Goal: Task Accomplishment & Management: Complete application form

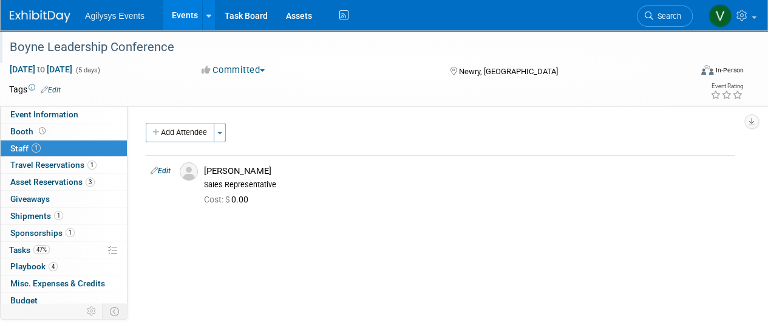
click at [44, 41] on div "Boyne Leadership Conference" at bounding box center [343, 47] width 676 height 22
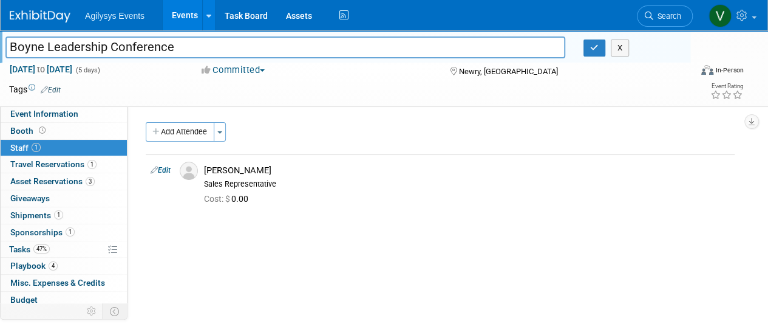
click at [35, 21] on img at bounding box center [40, 16] width 61 height 12
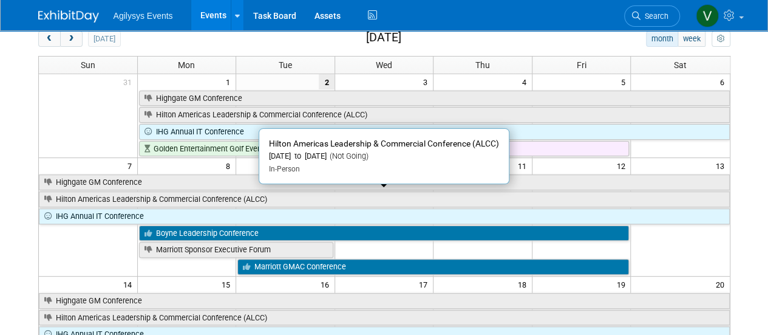
scroll to position [243, 0]
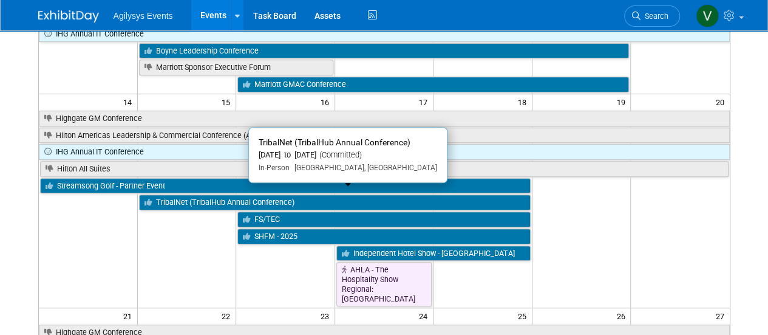
click at [209, 194] on link "TribalNet (TribalHub Annual Conference)" at bounding box center [335, 202] width 392 height 16
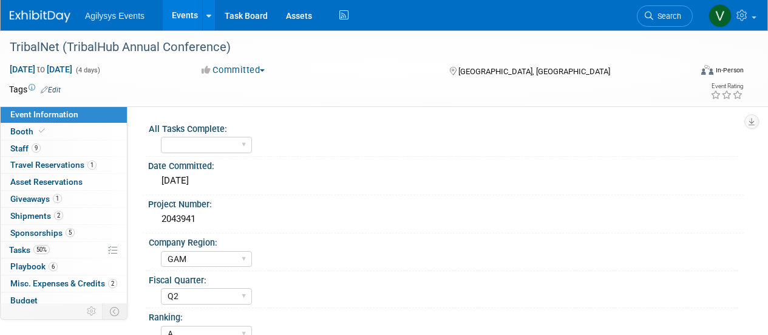
select select "GAM"
select select "Q2"
select select "A"
select select "Yes"
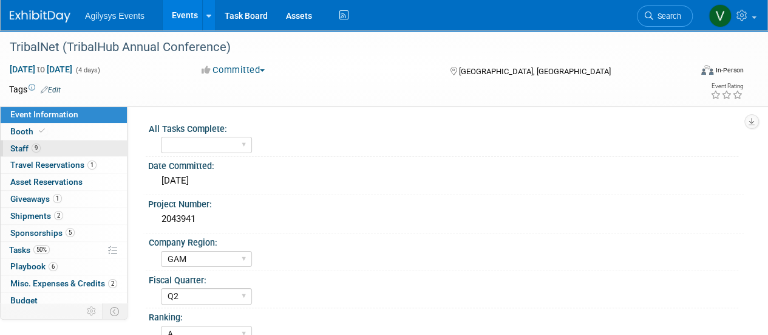
click at [22, 146] on span "Staff 9" at bounding box center [25, 148] width 30 height 10
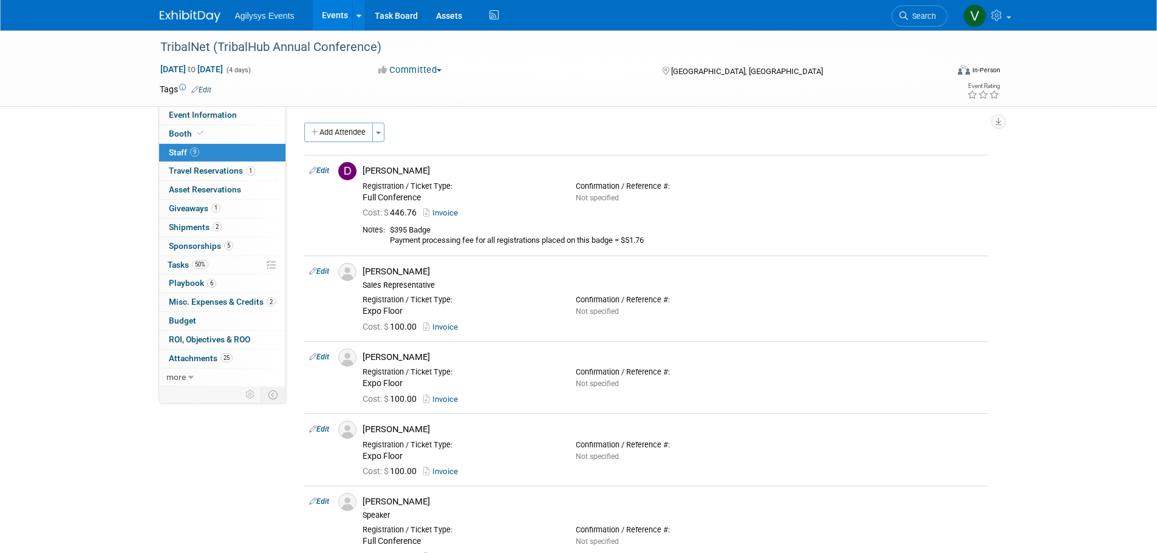
click at [249, 6] on li "Agilysys Events" at bounding box center [273, 11] width 77 height 18
click at [216, 13] on img at bounding box center [190, 16] width 61 height 12
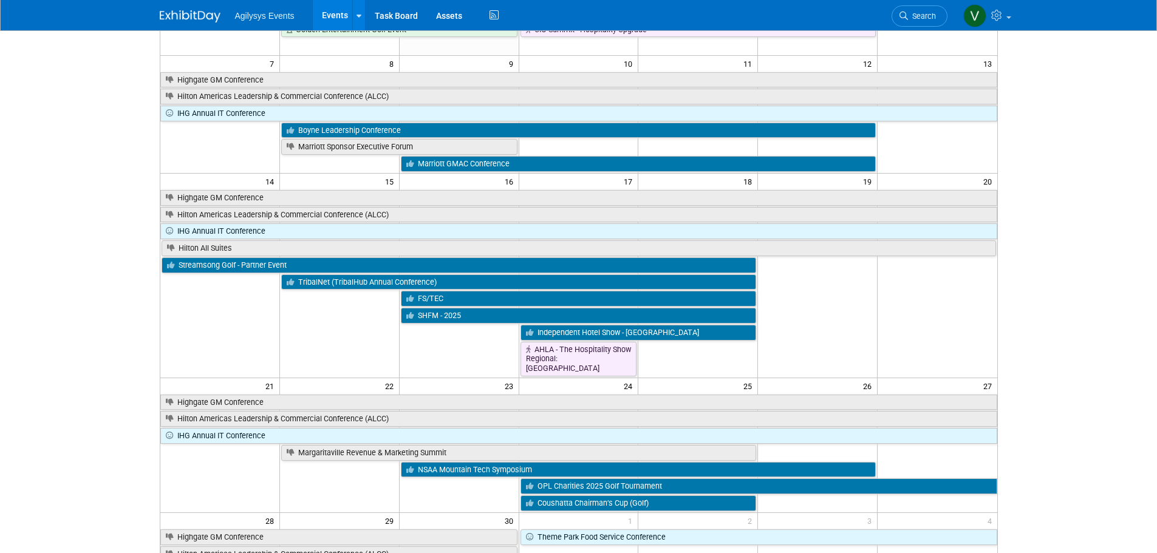
scroll to position [159, 0]
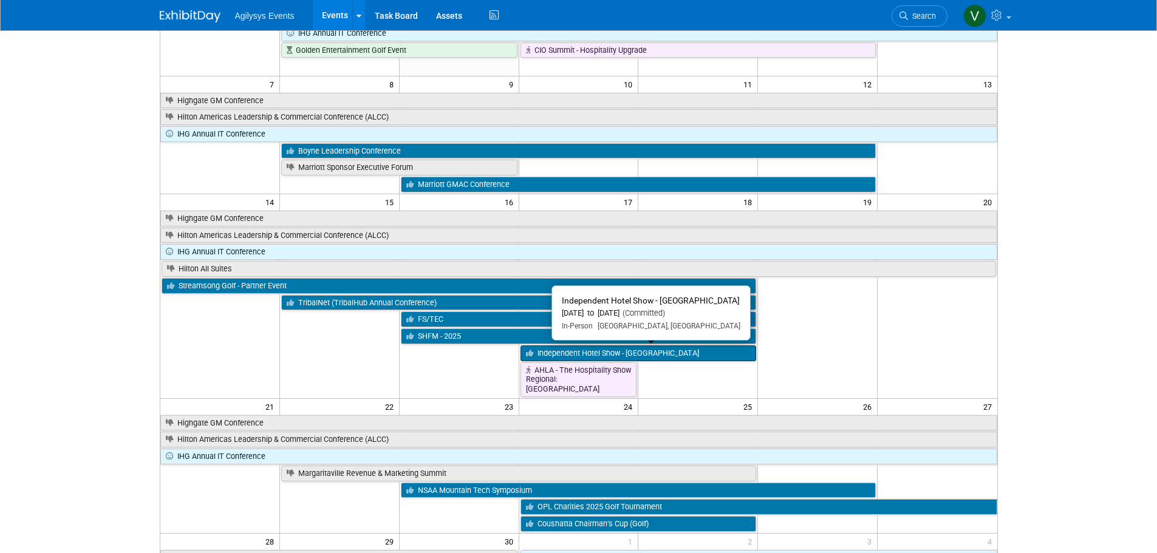
click at [594, 352] on link "Independent Hotel Show - [GEOGRAPHIC_DATA]" at bounding box center [638, 353] width 236 height 16
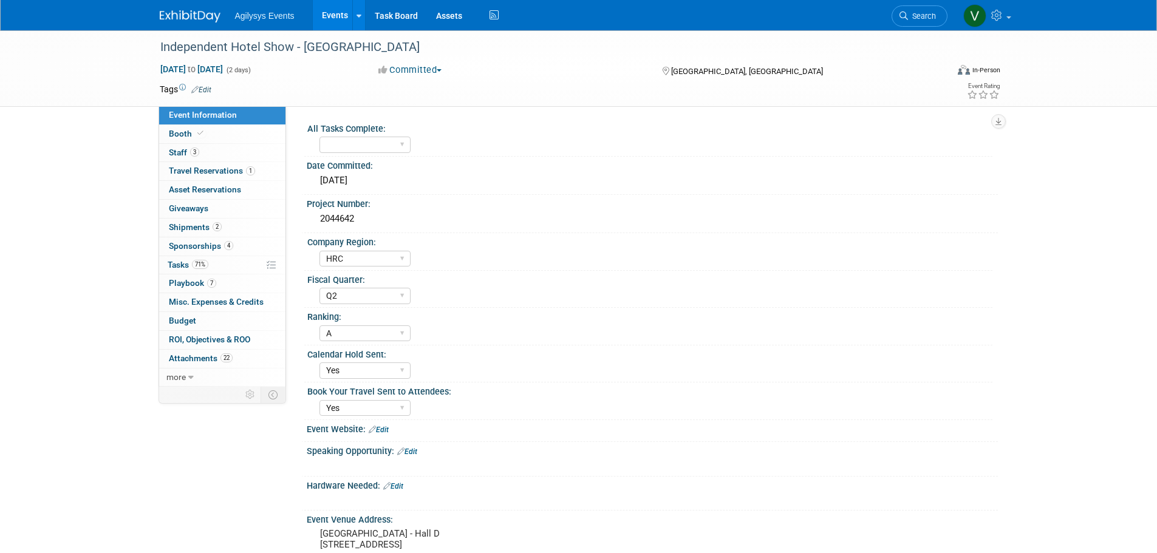
select select "HRC"
select select "Q2"
select select "A"
select select "Yes"
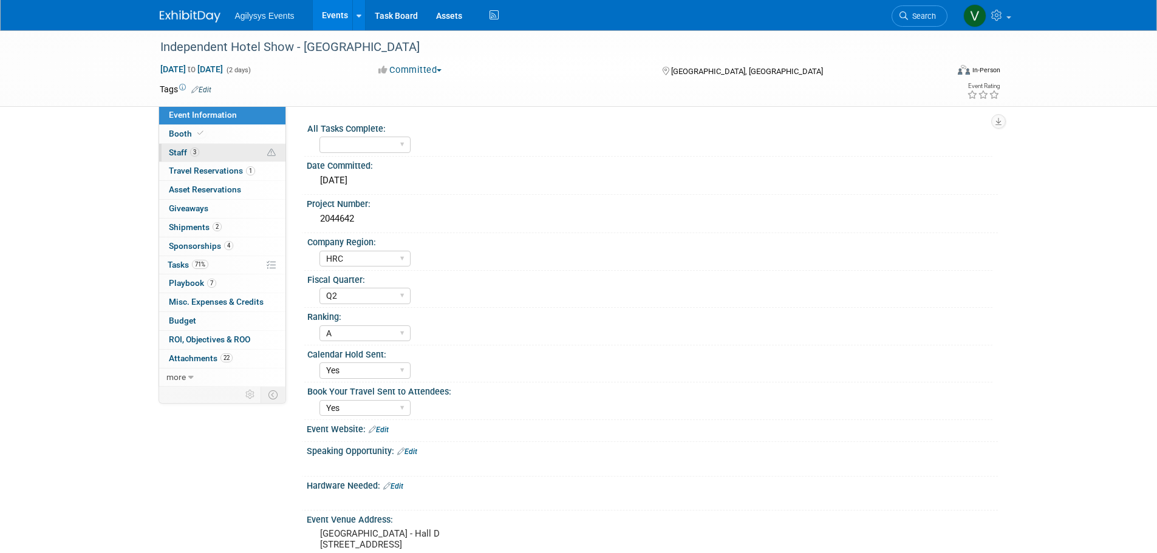
drag, startPoint x: 182, startPoint y: 154, endPoint x: 191, endPoint y: 158, distance: 9.2
click at [182, 154] on span "Staff 3" at bounding box center [184, 153] width 30 height 10
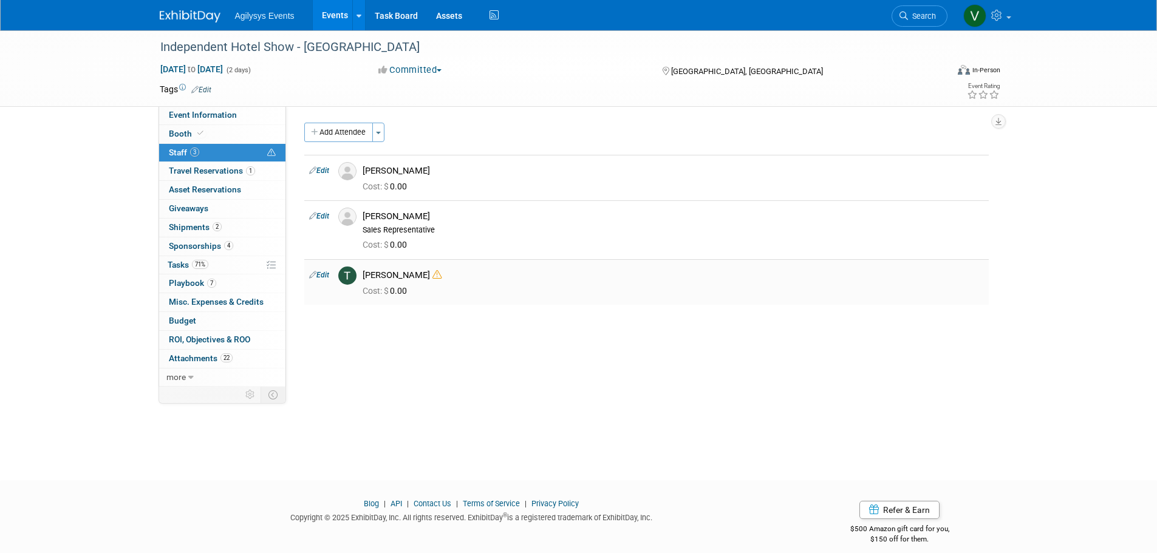
click at [432, 274] on icon at bounding box center [436, 274] width 9 height 9
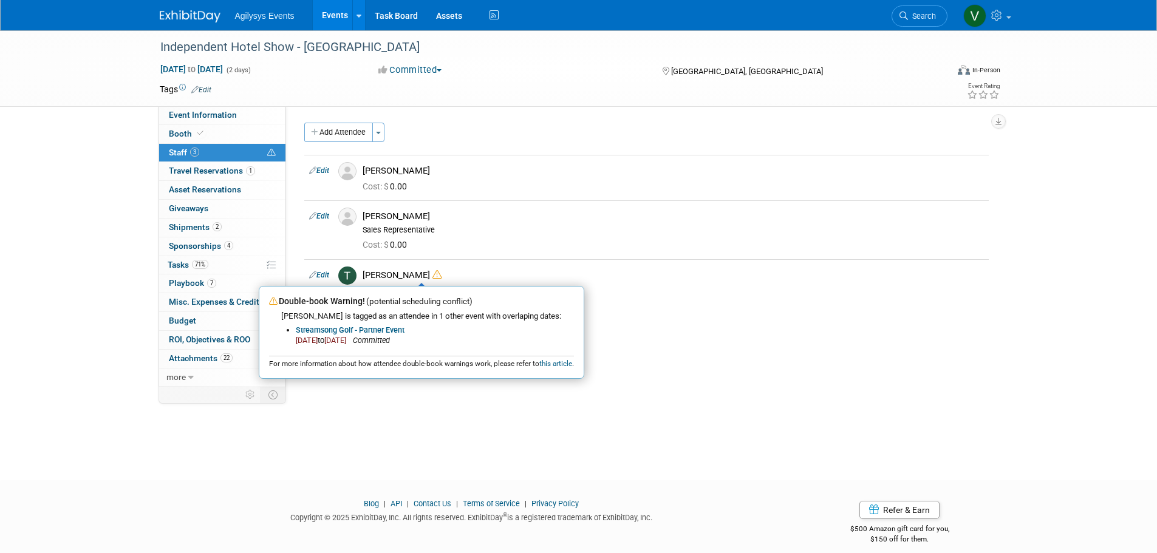
click at [426, 401] on div "Independent Hotel Show - [GEOGRAPHIC_DATA] [DATE] to [DATE] (2 days) [DATE] to …" at bounding box center [578, 244] width 1157 height 428
